Goal: Transaction & Acquisition: Download file/media

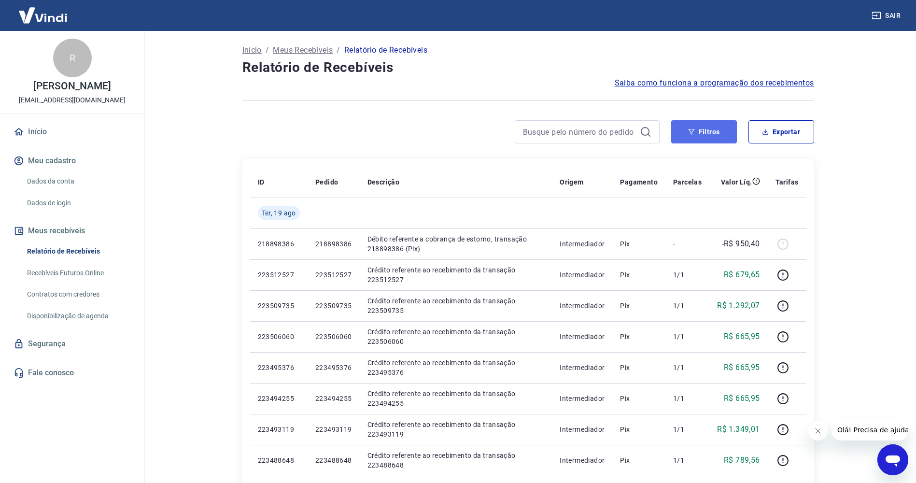
click at [724, 140] on button "Filtros" at bounding box center [704, 131] width 66 height 23
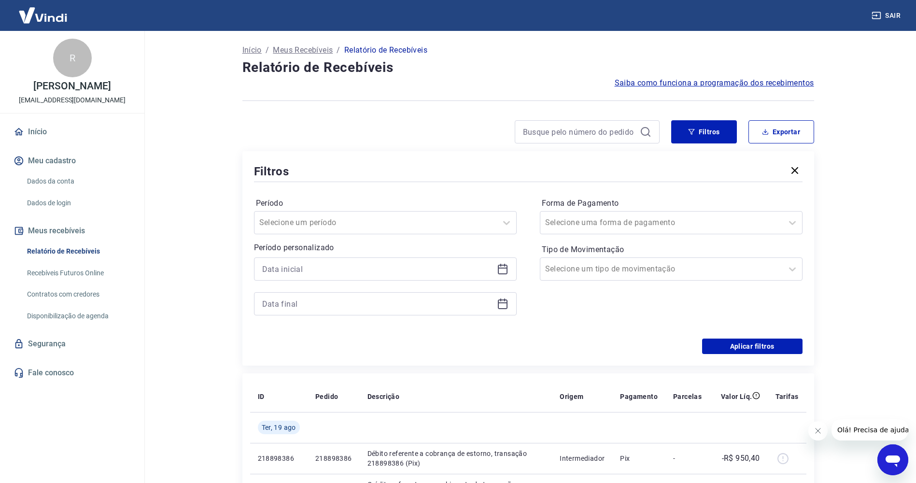
click at [298, 280] on div at bounding box center [385, 268] width 263 height 23
click at [298, 272] on input at bounding box center [377, 269] width 231 height 14
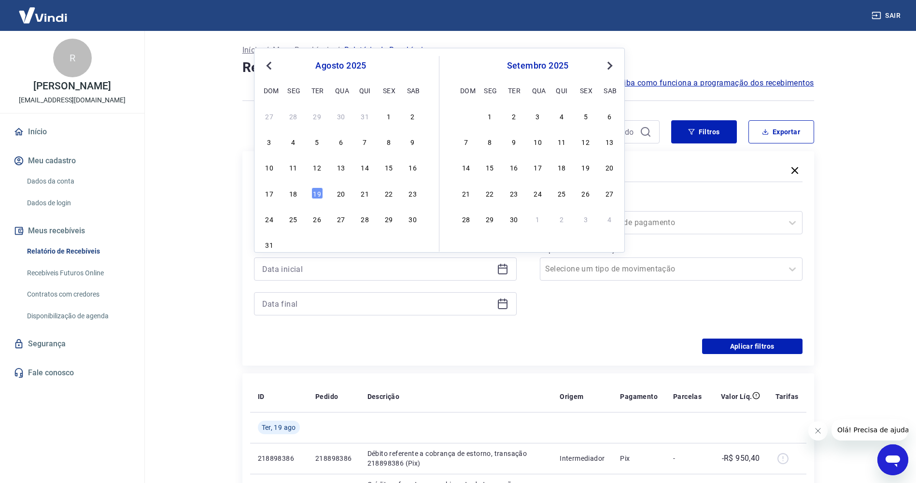
click at [294, 201] on div "27 28 29 30 31 1 2 3 4 5 6 7 8 9 10 11 12 13 14 15 16 17 18 19 20 21 22 23 24 2…" at bounding box center [340, 180] width 157 height 143
click at [295, 195] on div "18" at bounding box center [293, 193] width 12 height 12
type input "[DATE]"
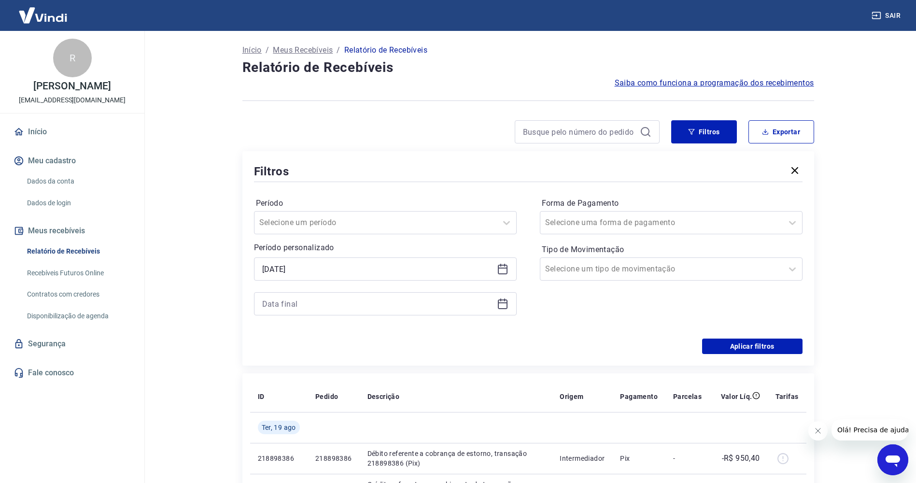
click at [310, 311] on div at bounding box center [385, 303] width 263 height 23
click at [314, 305] on input at bounding box center [377, 303] width 231 height 14
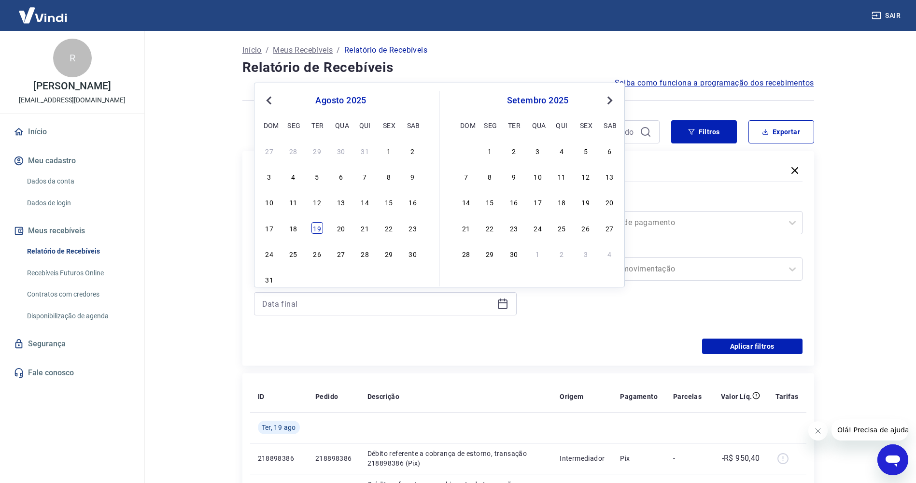
click at [318, 225] on div "19" at bounding box center [317, 228] width 12 height 12
type input "[DATE]"
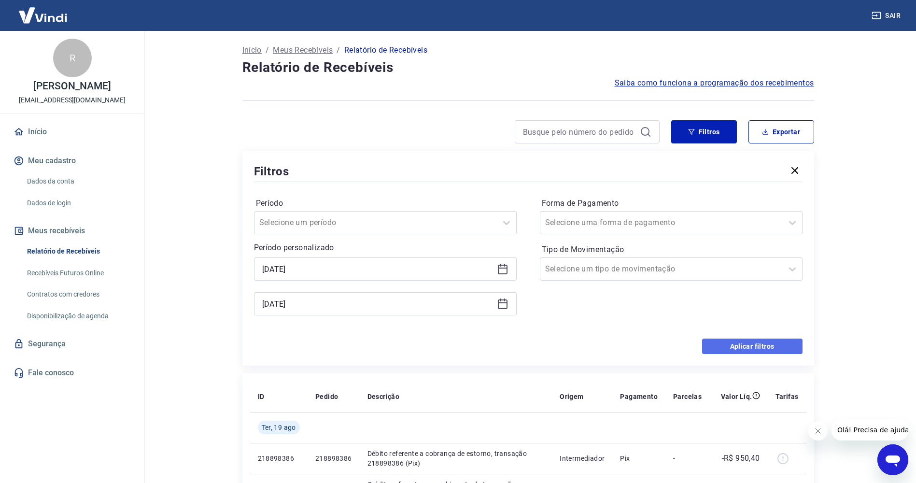
click at [729, 344] on button "Aplicar filtros" at bounding box center [752, 345] width 100 height 15
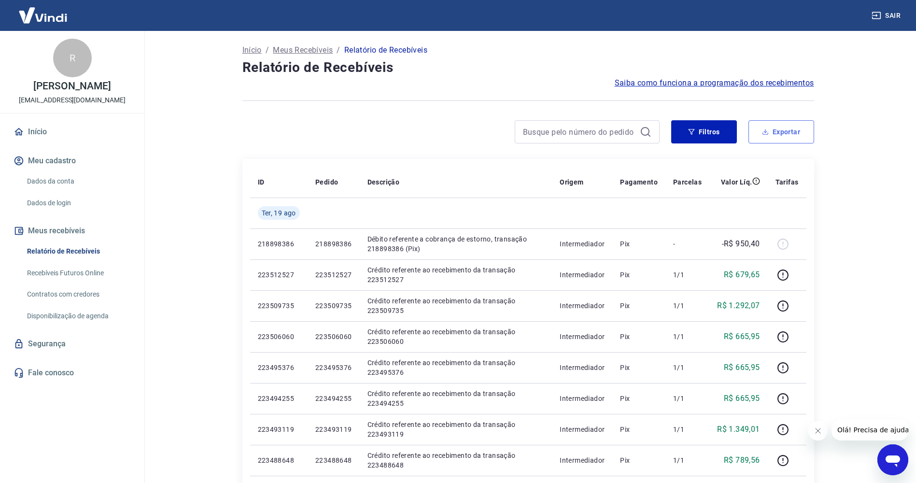
click at [784, 142] on button "Exportar" at bounding box center [781, 131] width 66 height 23
type input "[DATE]"
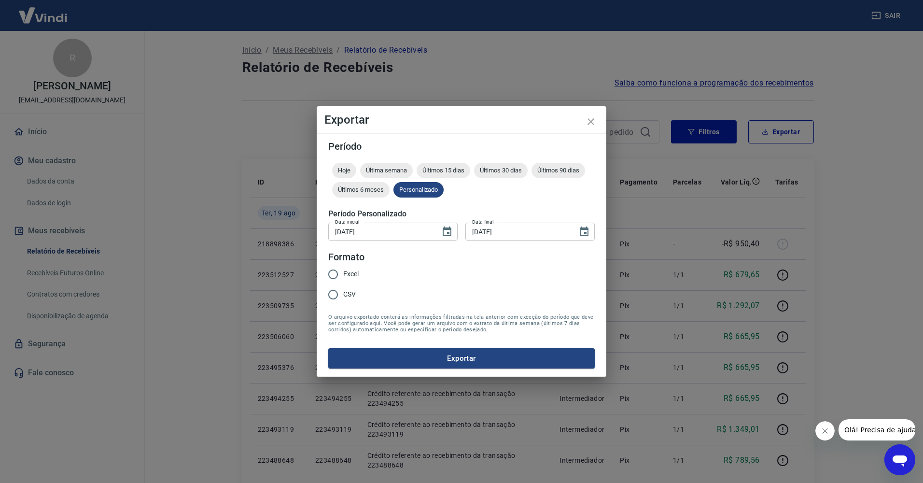
click at [347, 274] on span "Excel" at bounding box center [350, 274] width 15 height 10
click at [343, 274] on input "Excel" at bounding box center [333, 274] width 20 height 20
radio input "true"
click at [445, 359] on button "Exportar" at bounding box center [461, 358] width 267 height 20
